Goal: Register for event/course

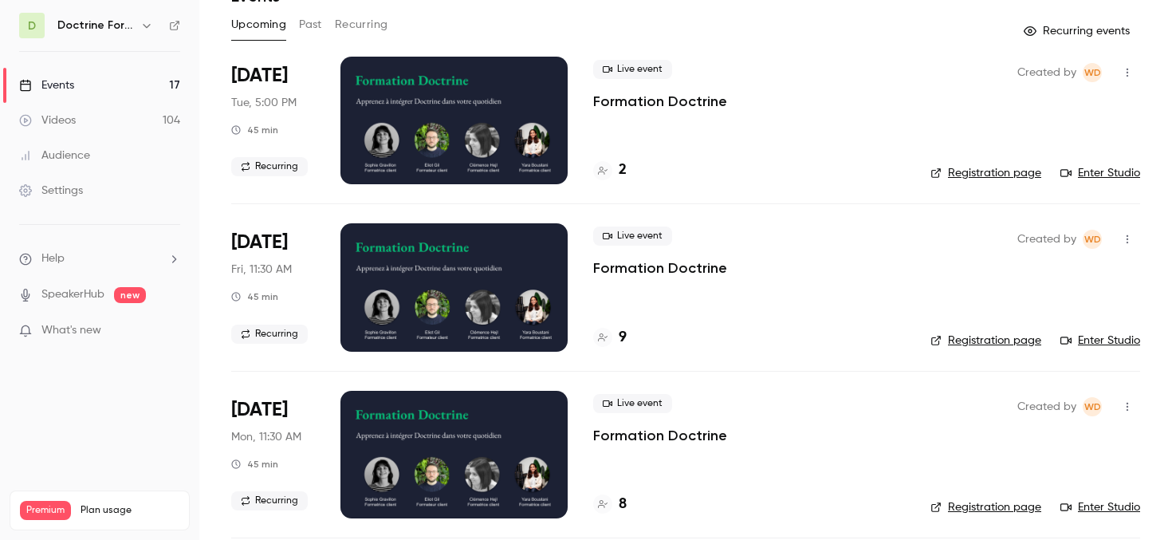
scroll to position [286, 0]
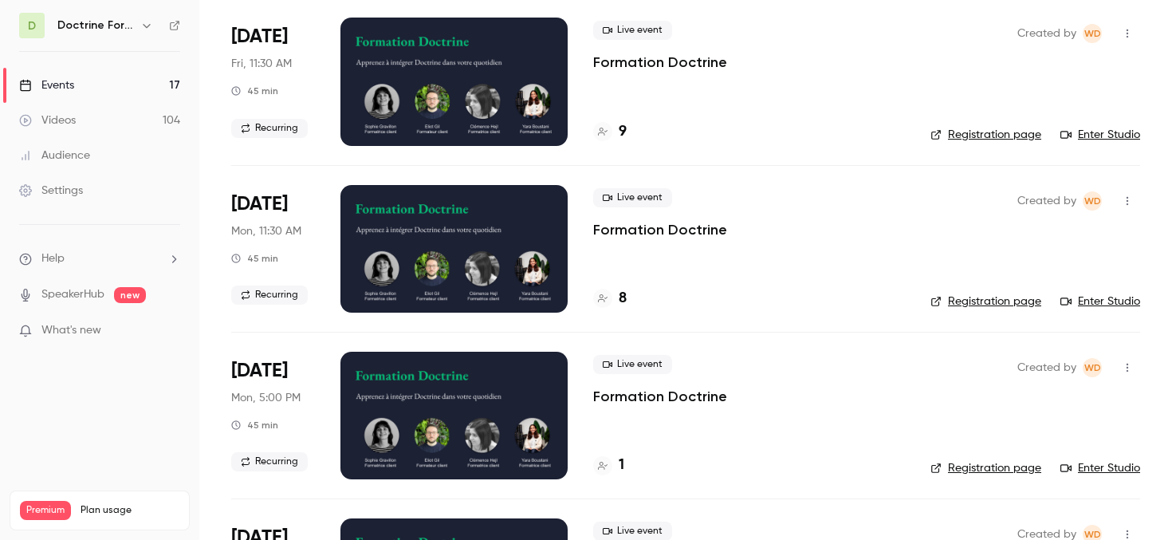
click at [1129, 200] on icon "button" at bounding box center [1127, 200] width 13 height 11
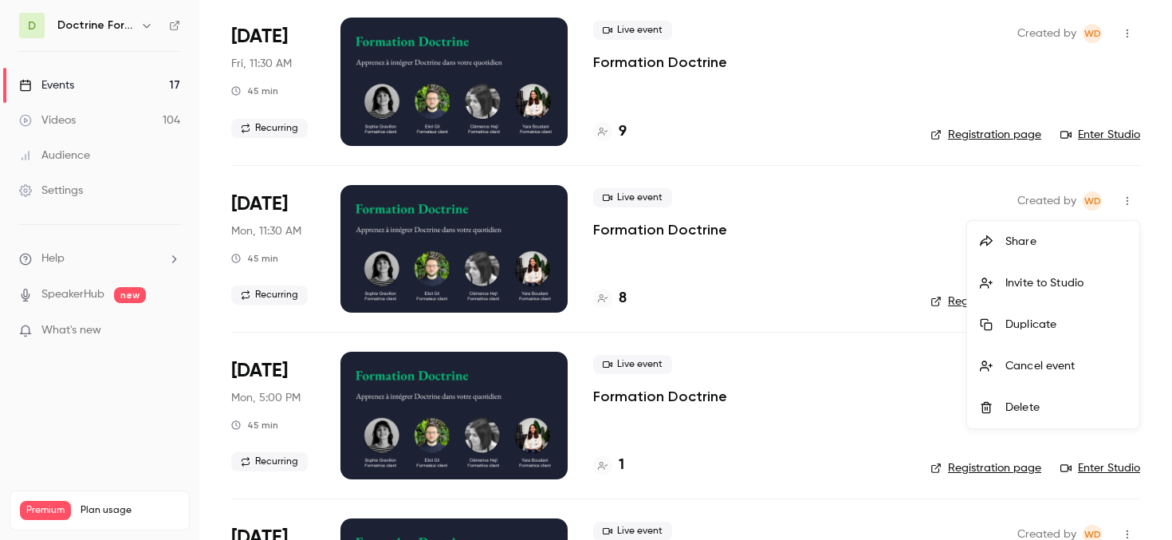
click at [955, 193] on div at bounding box center [586, 270] width 1172 height 540
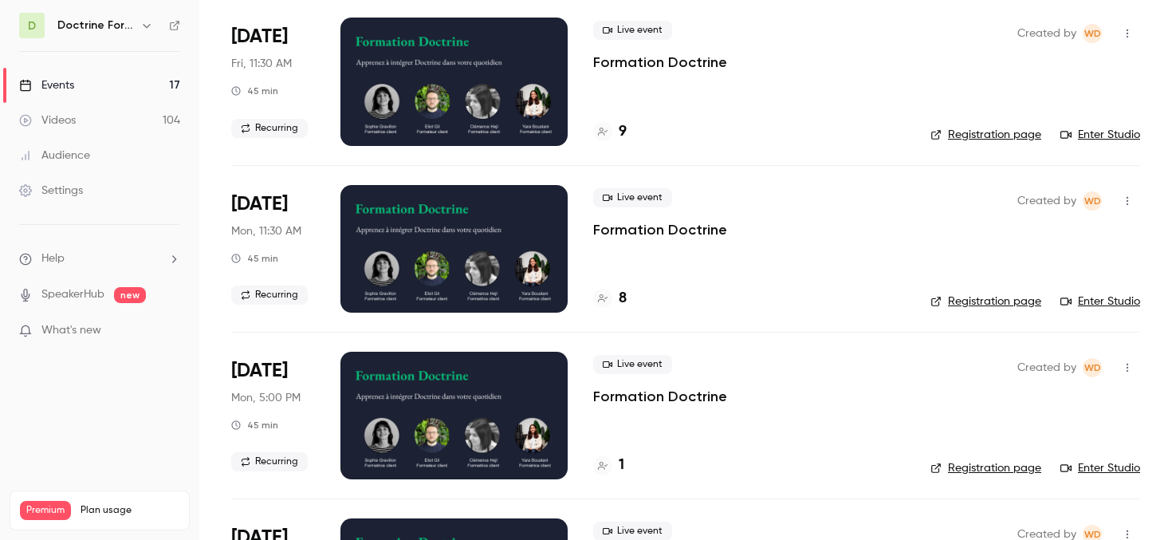
click at [975, 298] on link "Registration page" at bounding box center [986, 301] width 111 height 16
